Goal: Information Seeking & Learning: Learn about a topic

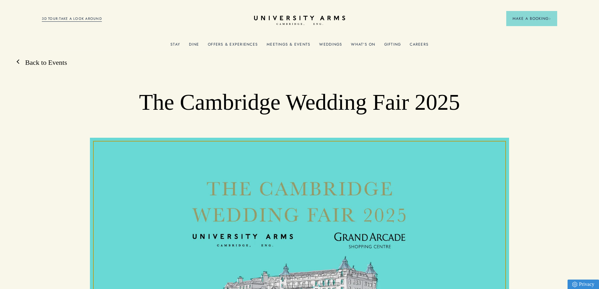
click at [61, 64] on link "Back to Events" at bounding box center [43, 62] width 48 height 9
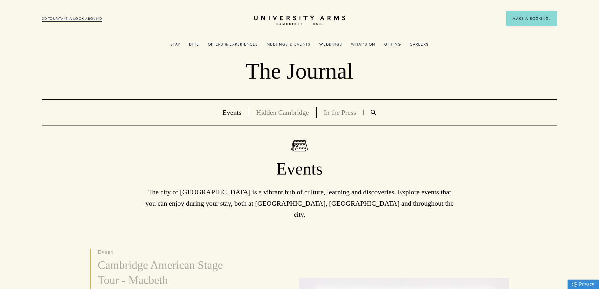
scroll to position [157, 0]
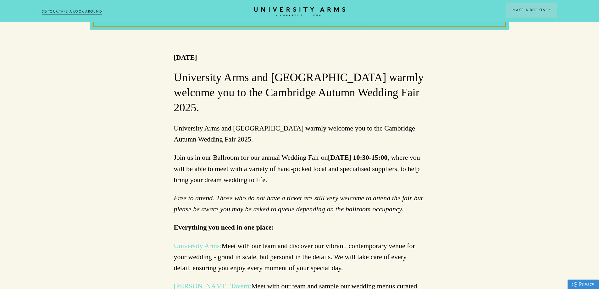
scroll to position [283, 0]
